Goal: Task Accomplishment & Management: Manage account settings

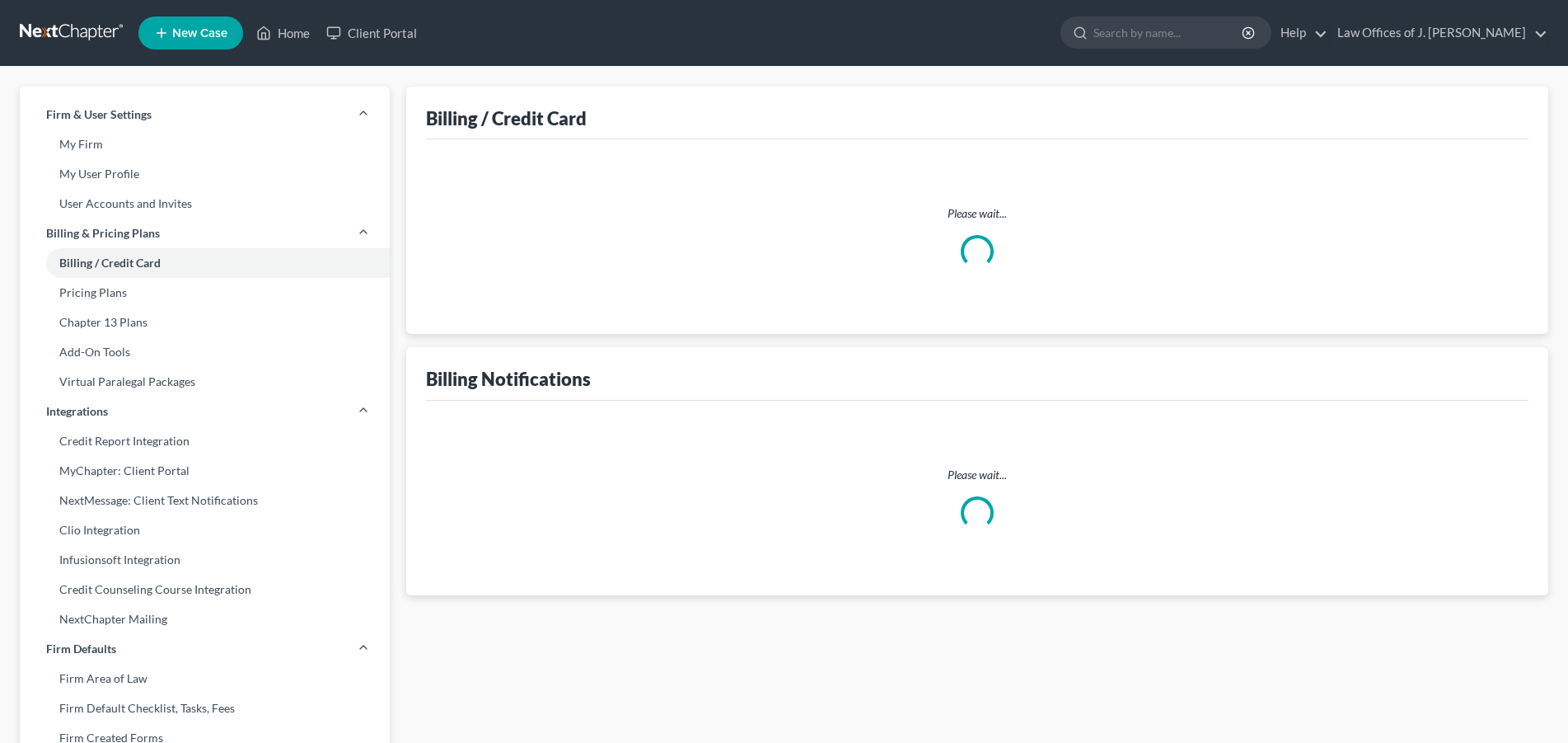
select select "4"
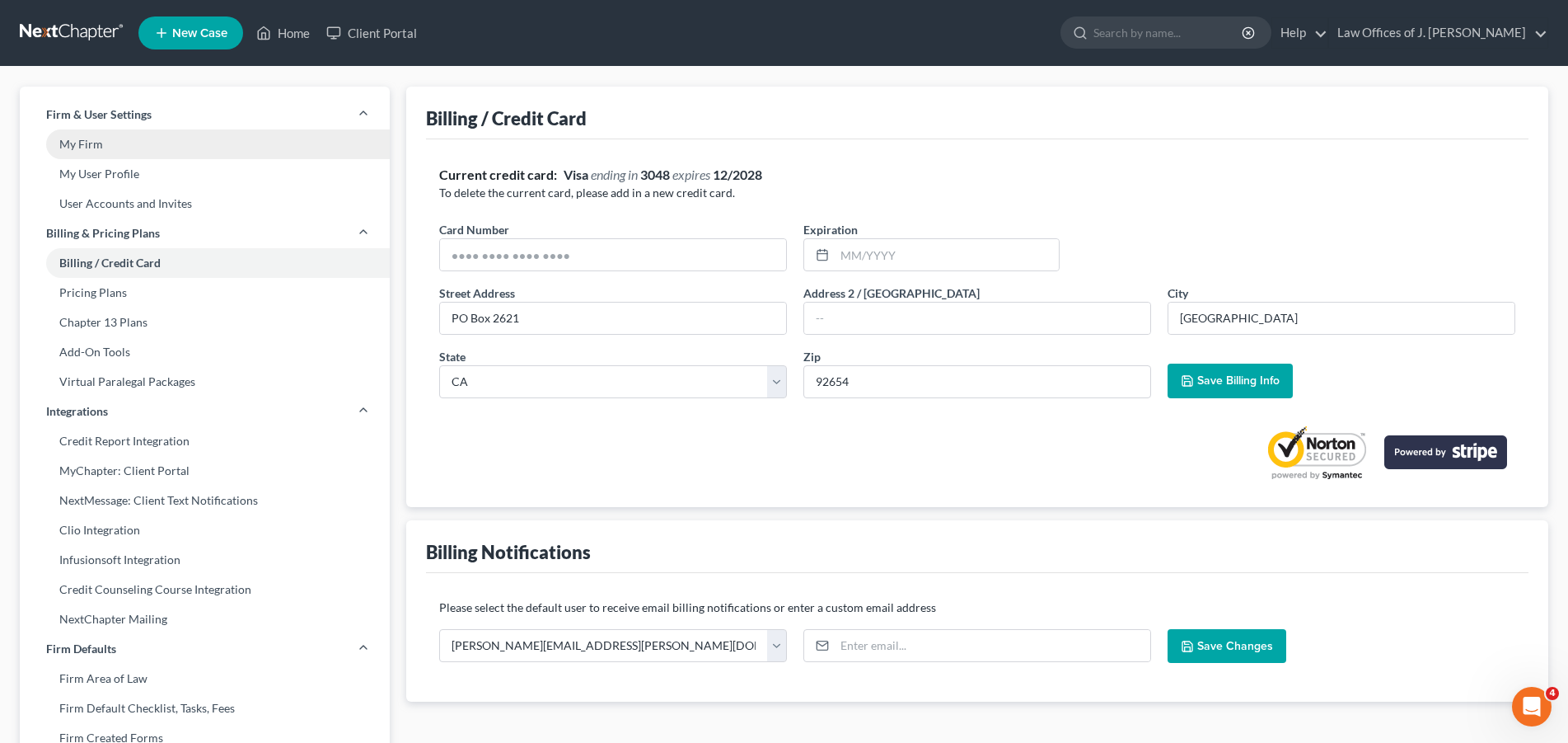
click at [85, 140] on link "My Firm" at bounding box center [204, 144] width 370 height 30
select select "29"
select select "4"
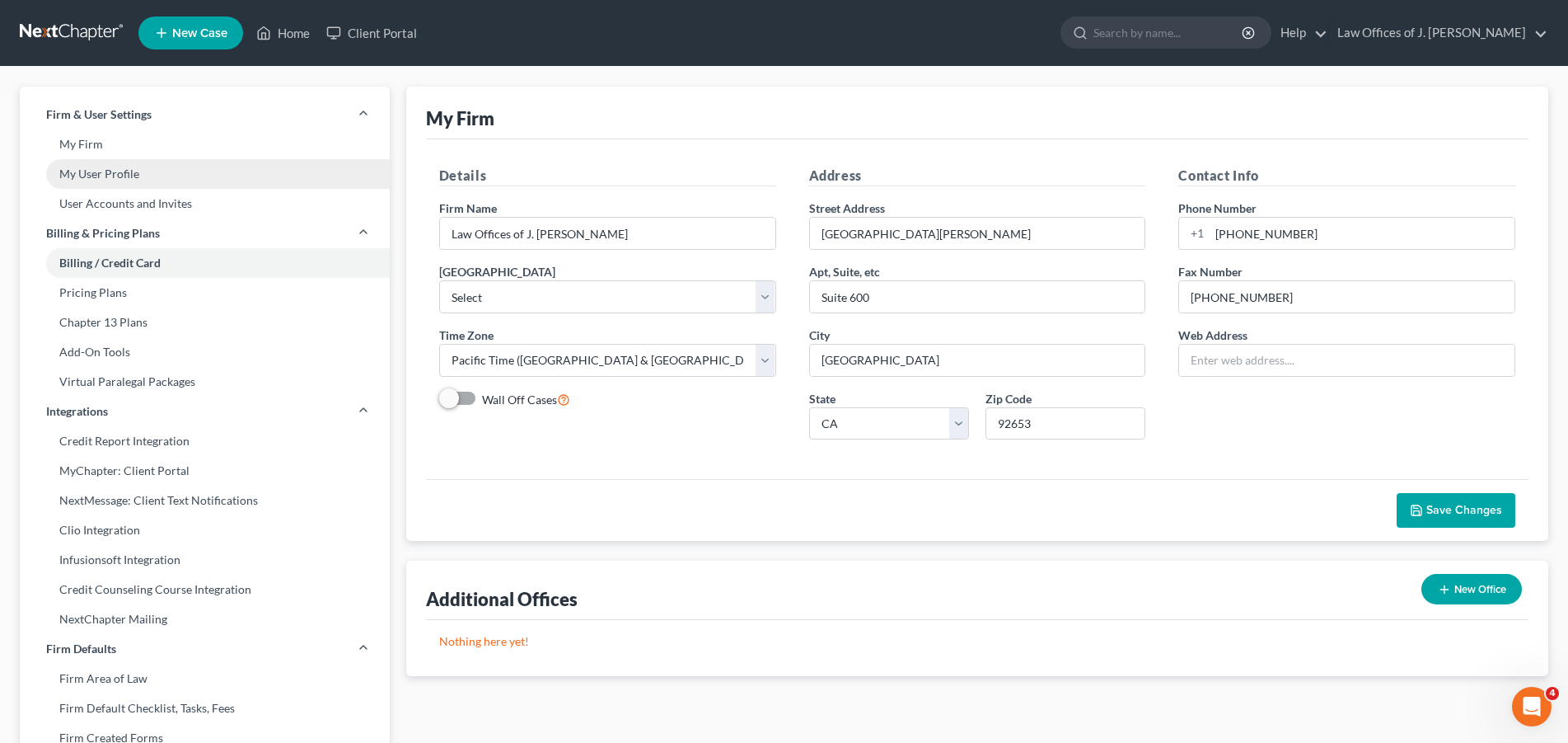
click at [87, 175] on link "My User Profile" at bounding box center [204, 174] width 370 height 30
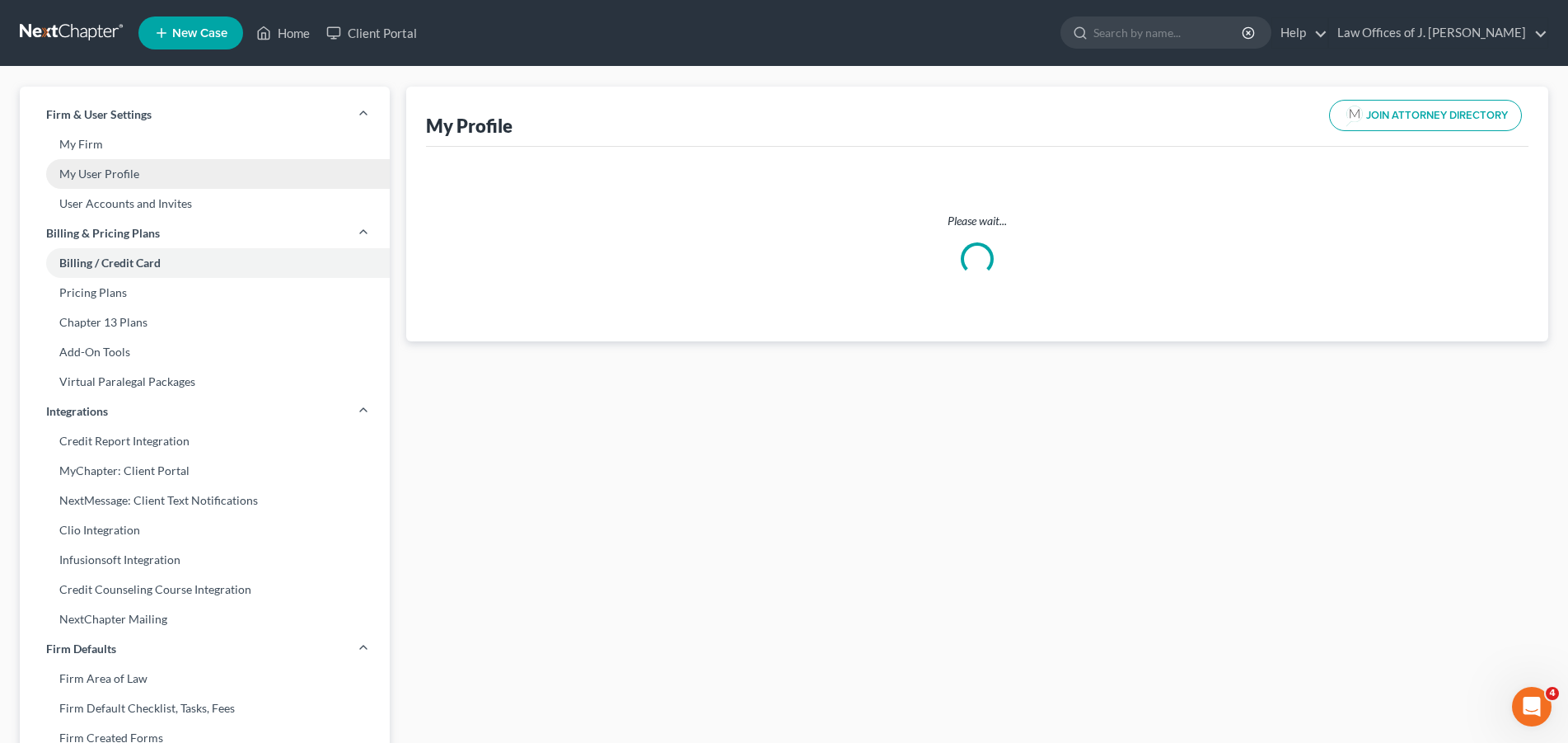
select select "4"
select select "7"
select select "attorney"
select select "0"
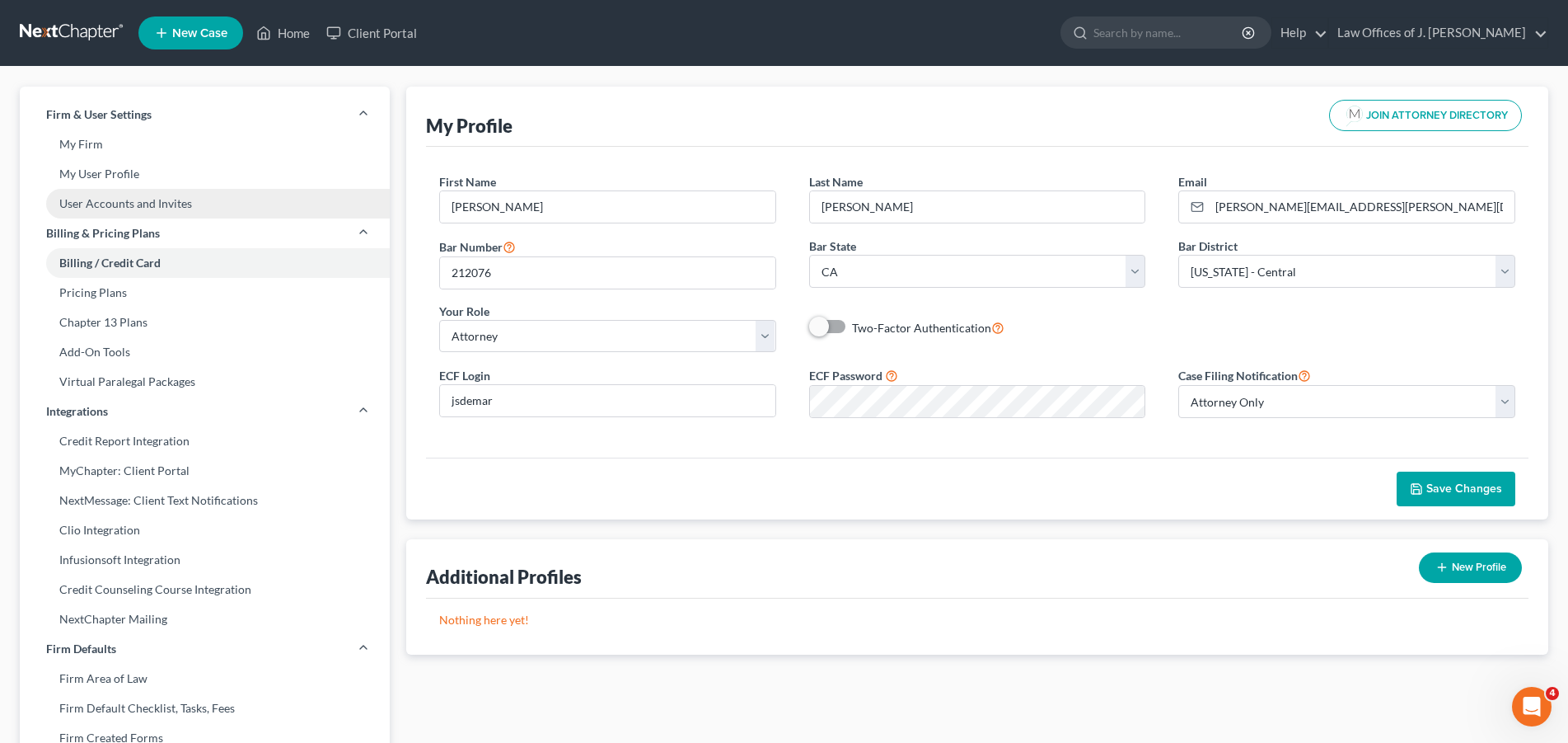
click at [110, 205] on link "User Accounts and Invites" at bounding box center [204, 204] width 370 height 30
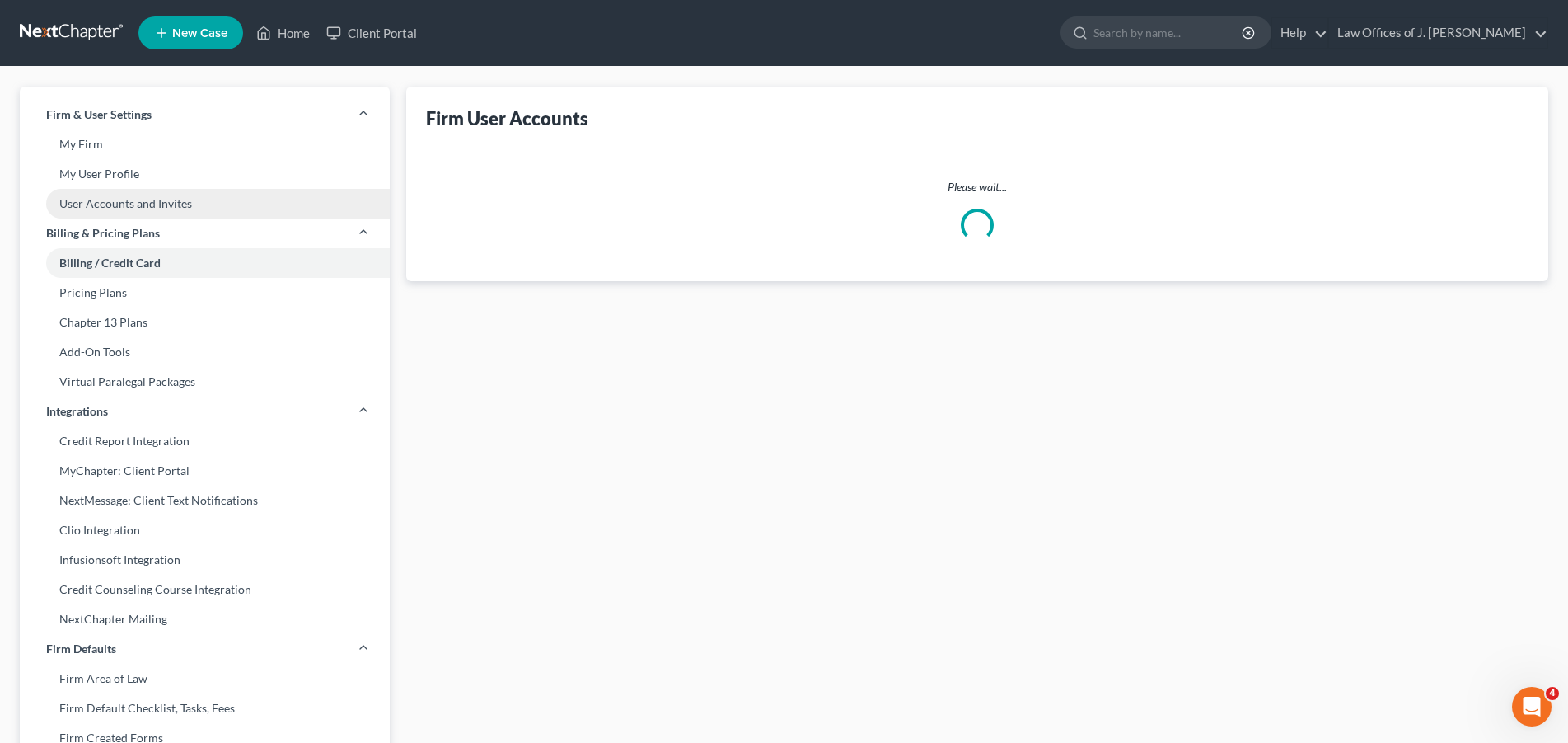
select select "0"
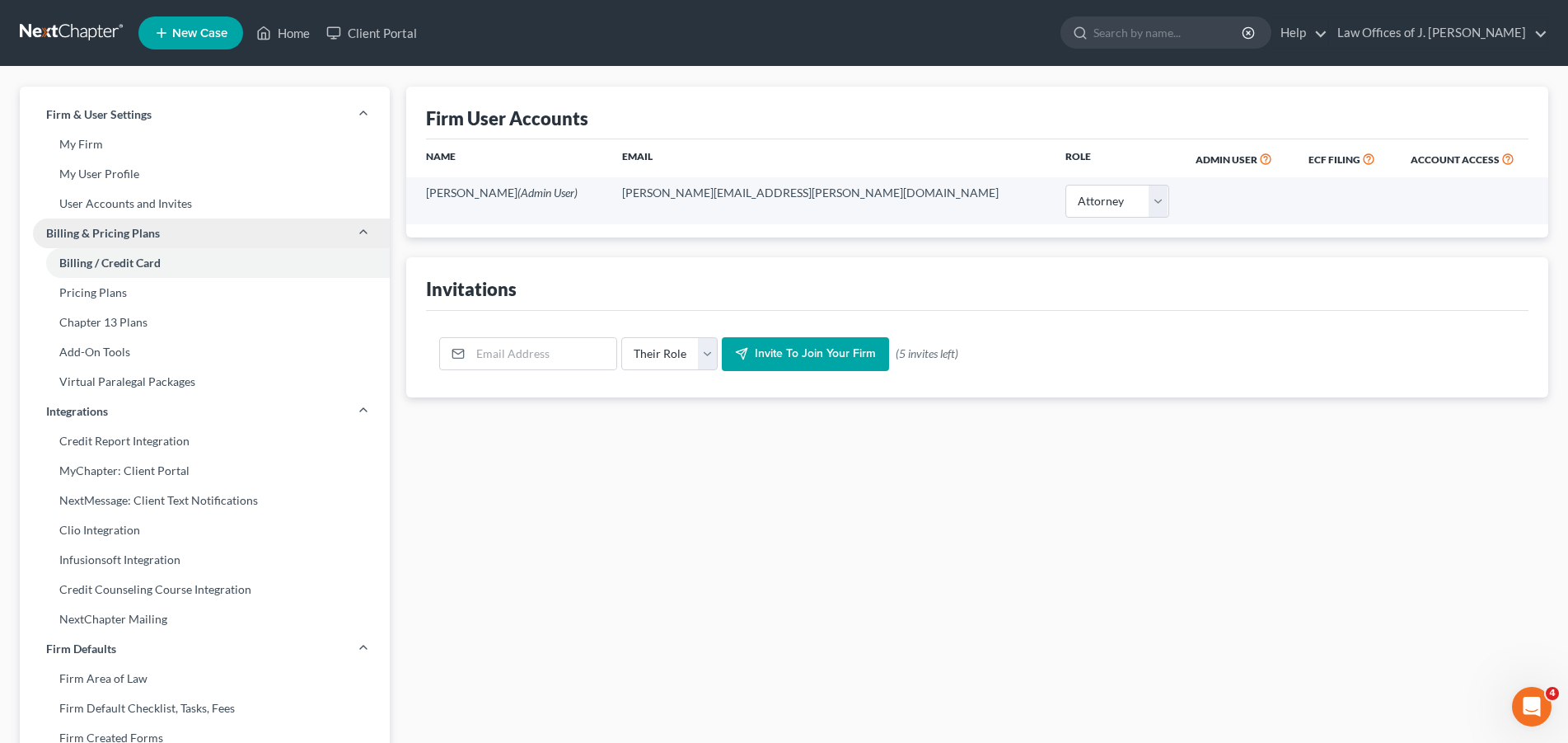
click at [108, 233] on span "Billing & Pricing Plans" at bounding box center [102, 233] width 114 height 17
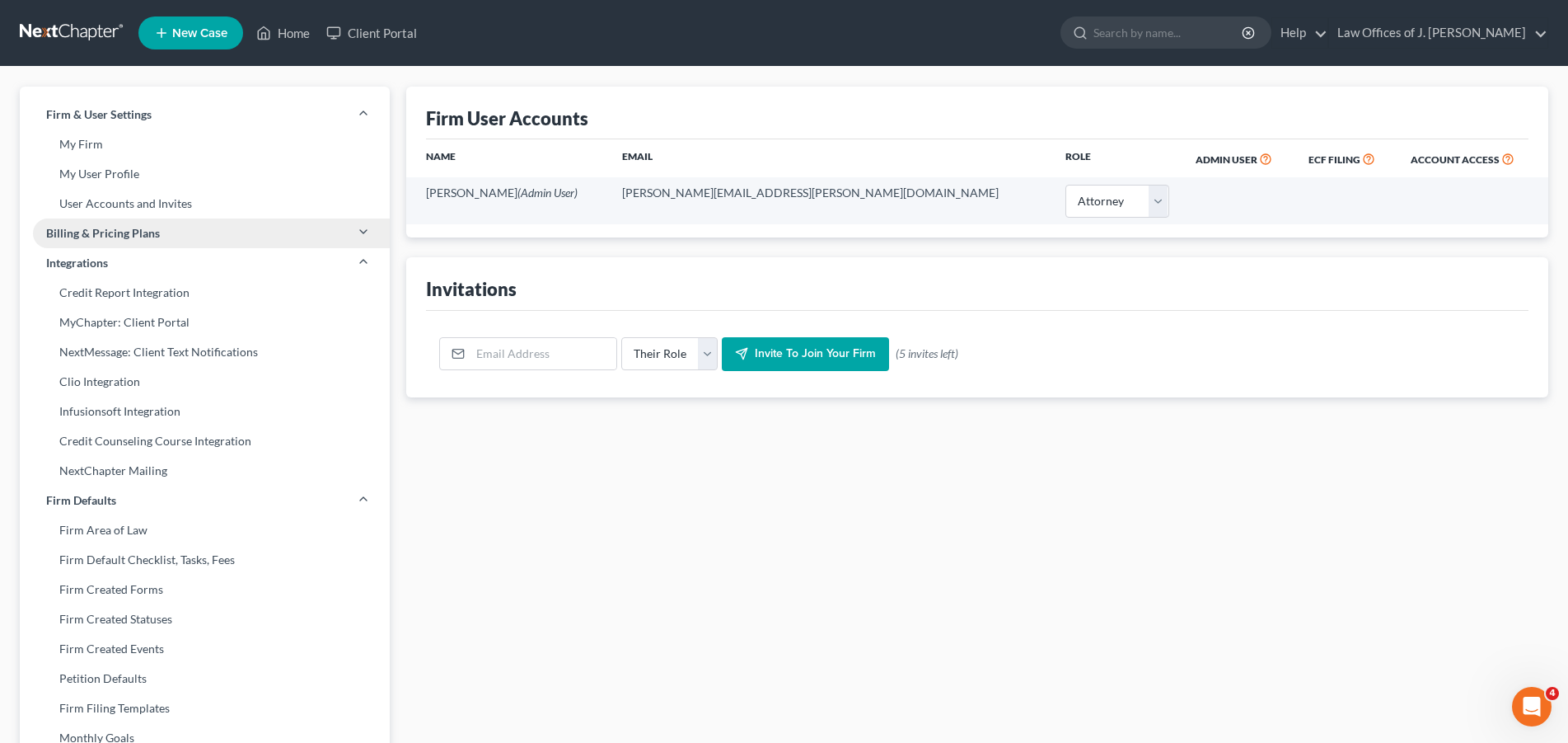
click at [108, 233] on span "Billing & Pricing Plans" at bounding box center [102, 233] width 114 height 17
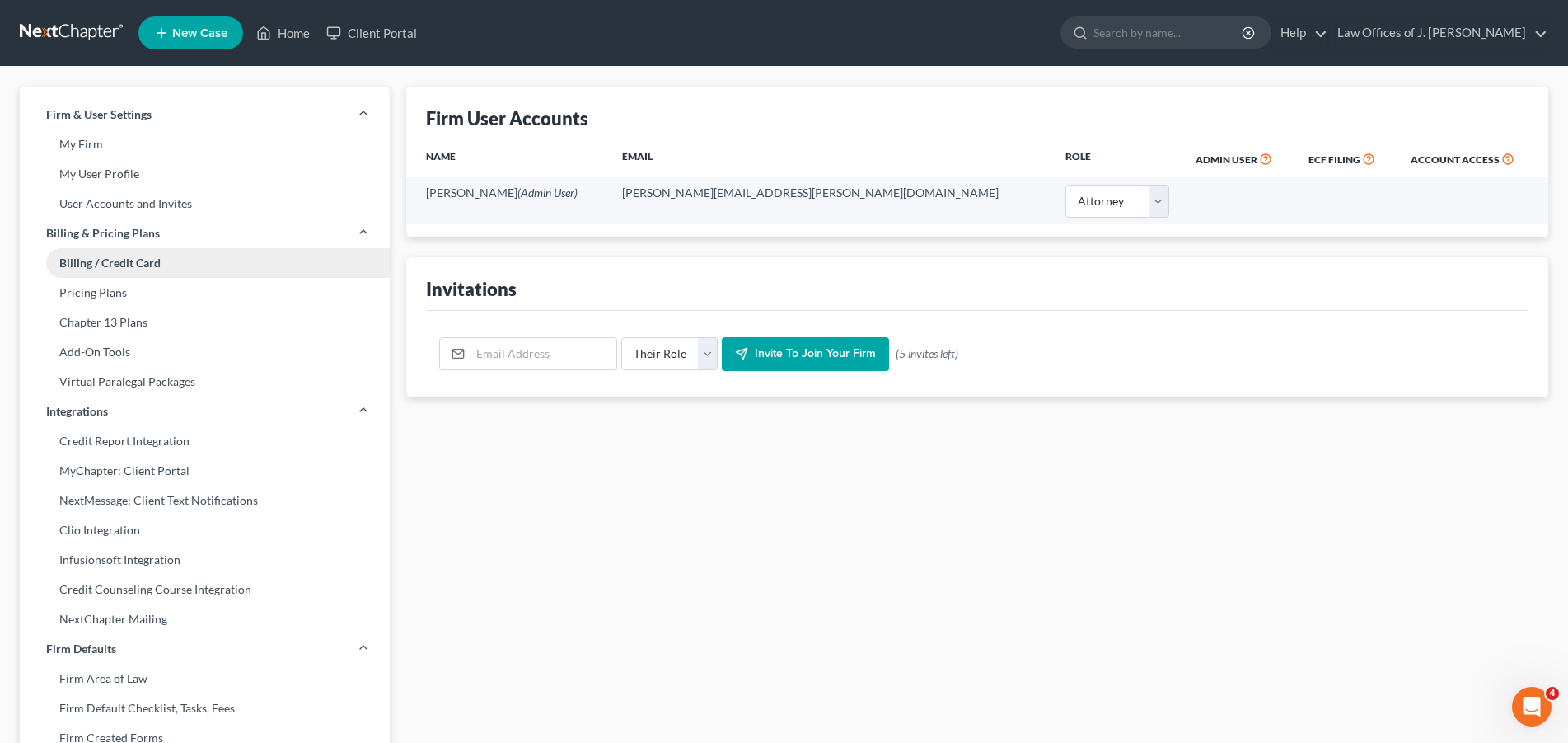
click at [111, 263] on link "Billing / Credit Card" at bounding box center [204, 263] width 370 height 30
select select "4"
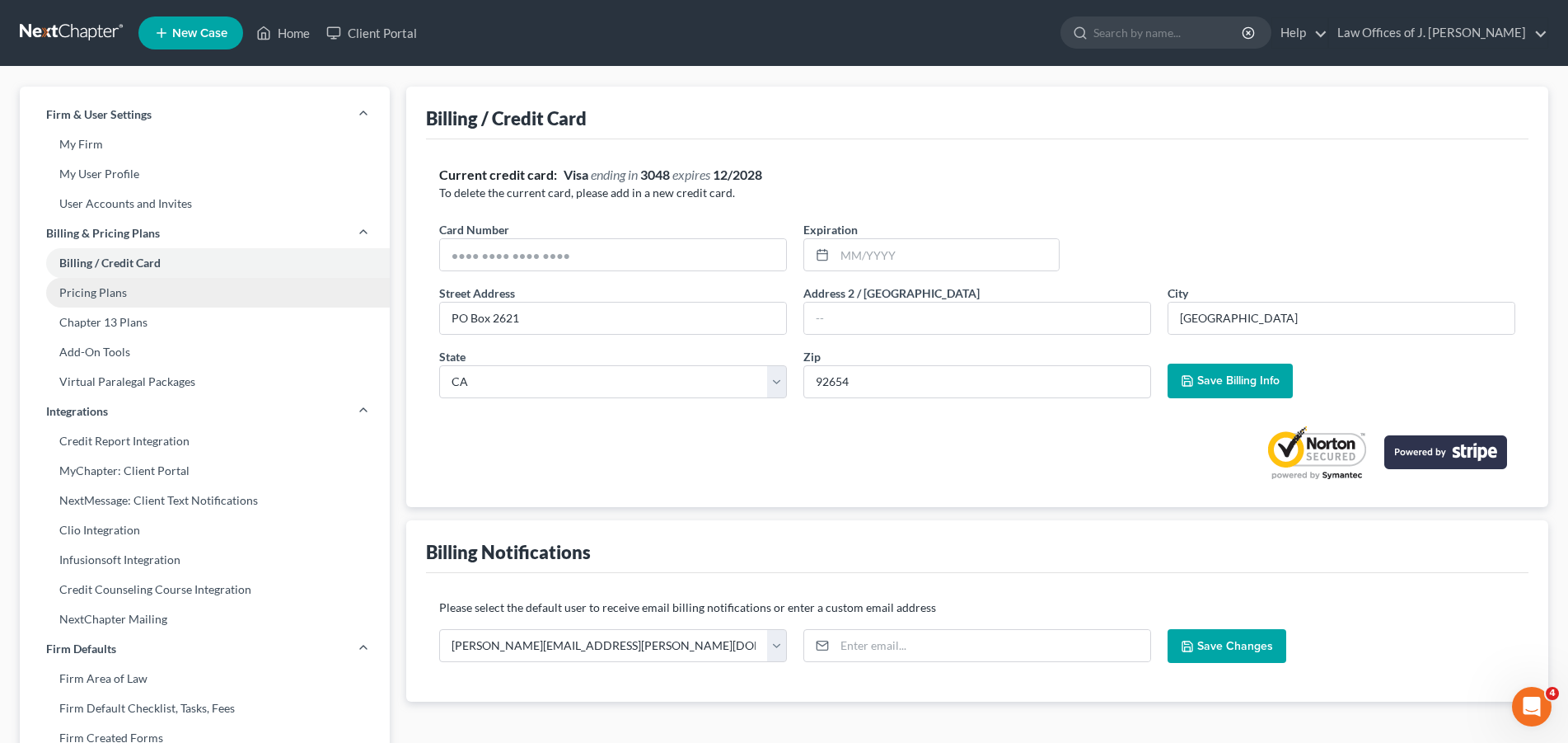
click at [104, 292] on link "Pricing Plans" at bounding box center [204, 292] width 370 height 30
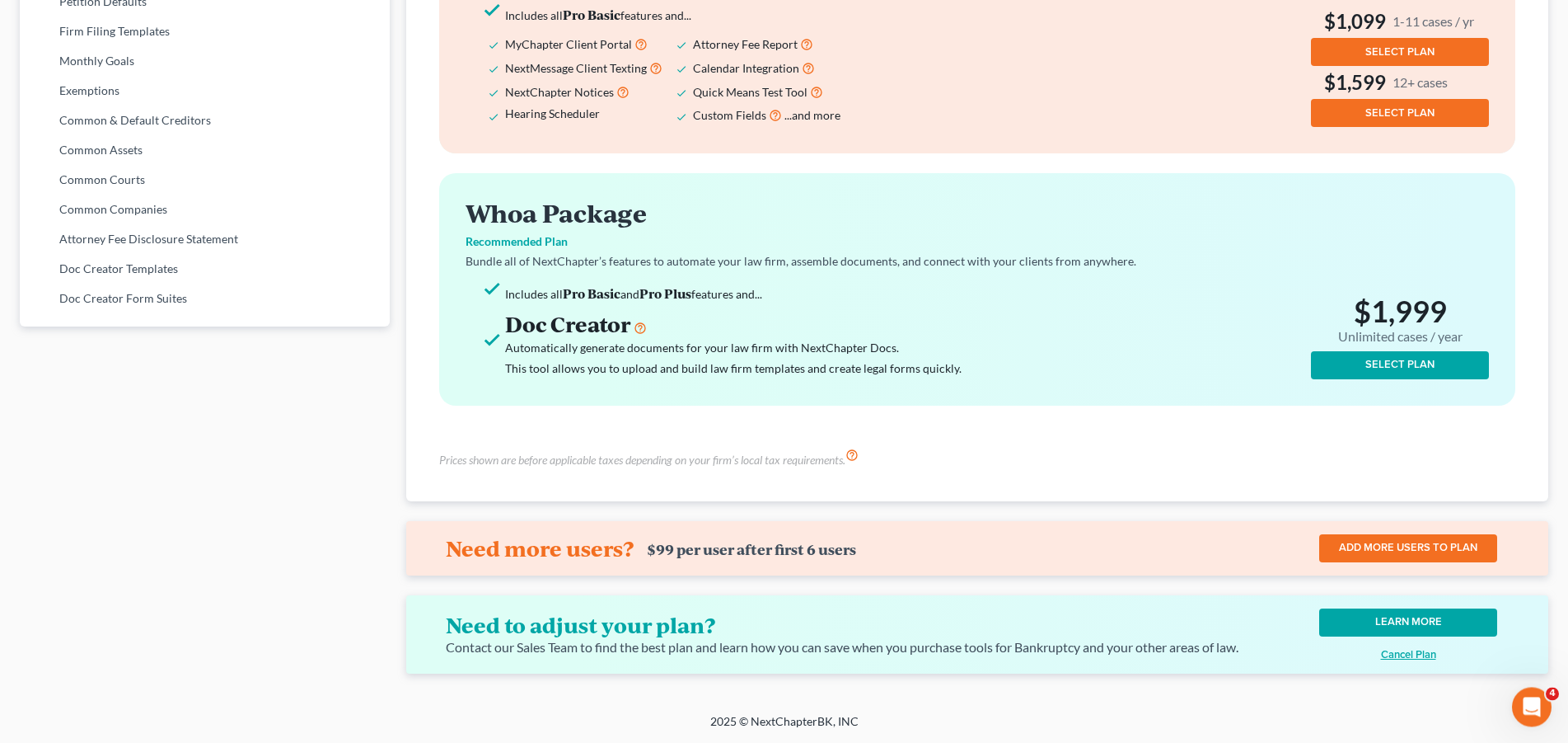
scroll to position [837, 0]
click at [1404, 615] on link "LEARN MORE" at bounding box center [1409, 622] width 178 height 28
